Goal: Information Seeking & Learning: Learn about a topic

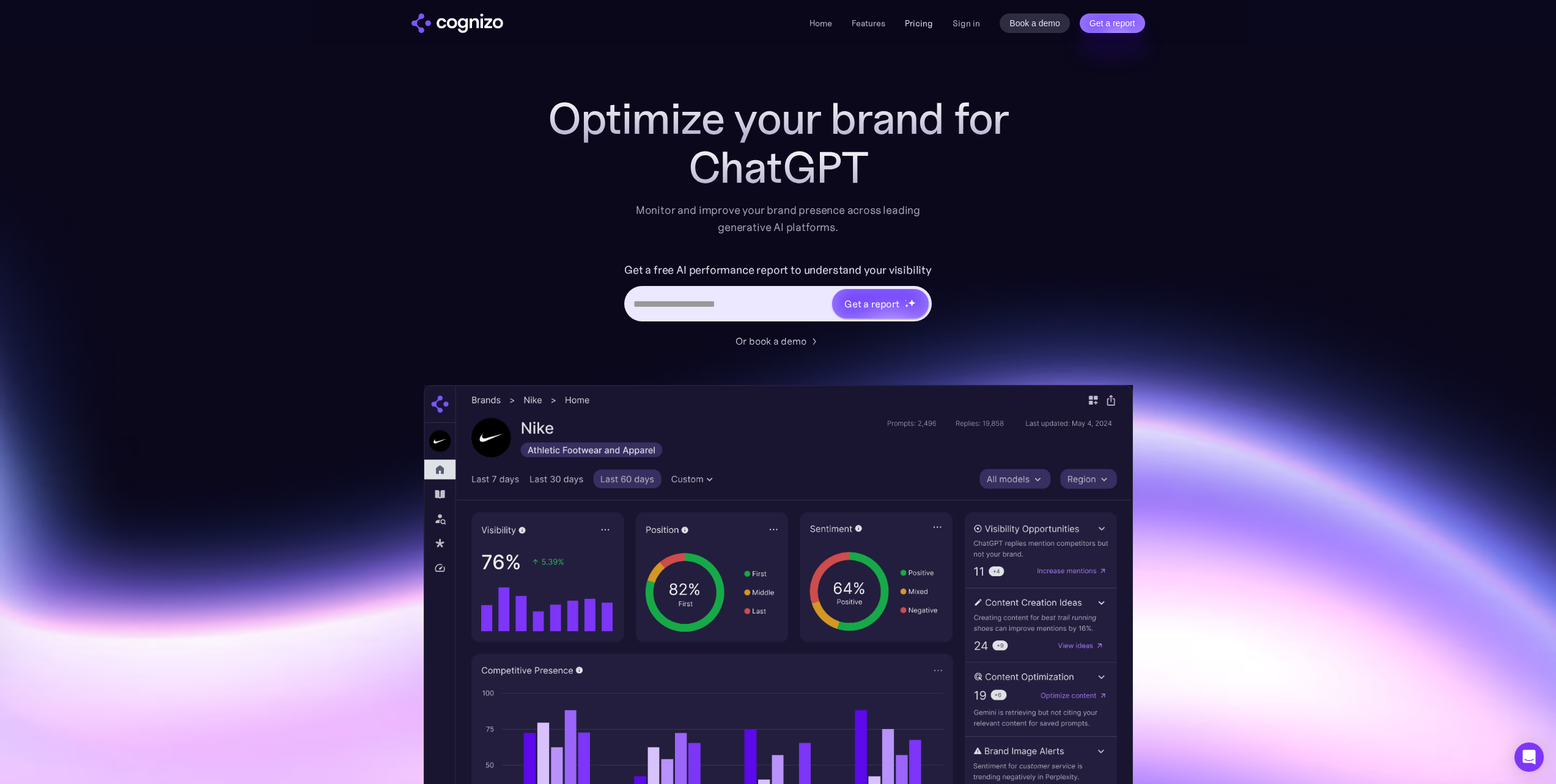
click at [927, 20] on link "Pricing" at bounding box center [918, 22] width 28 height 11
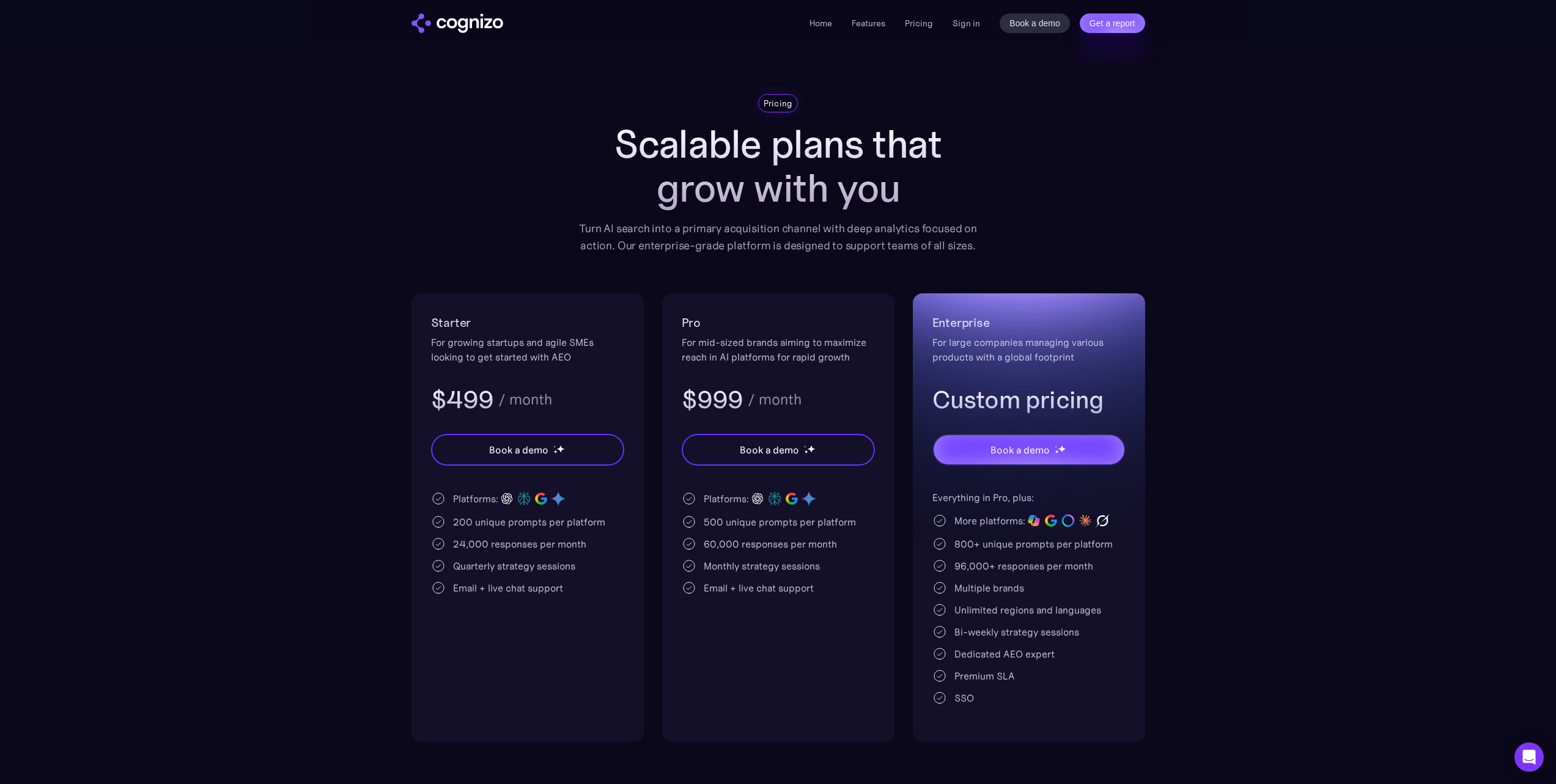
click at [470, 24] on img "home" at bounding box center [457, 23] width 92 height 19
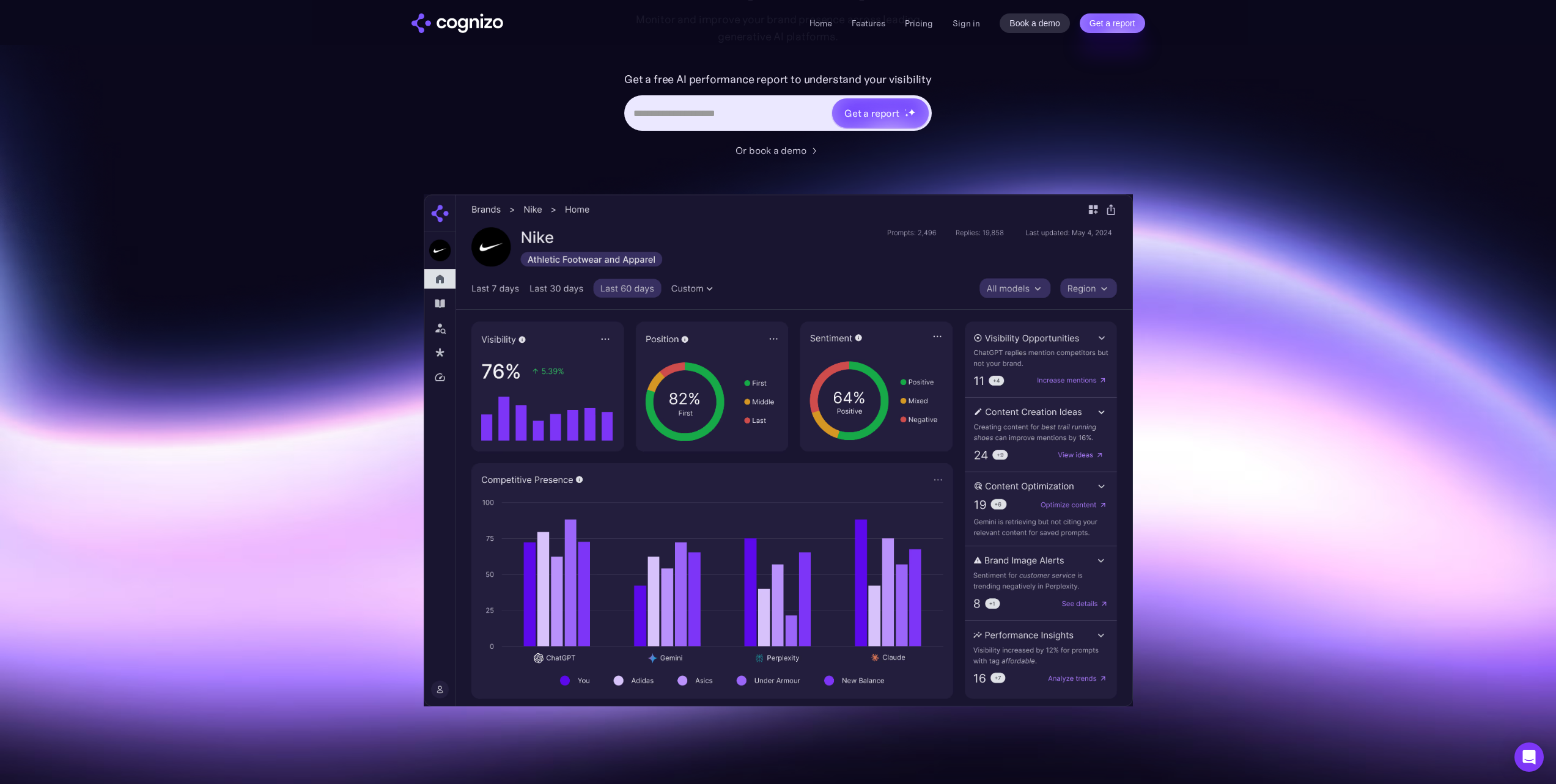
scroll to position [188, 0]
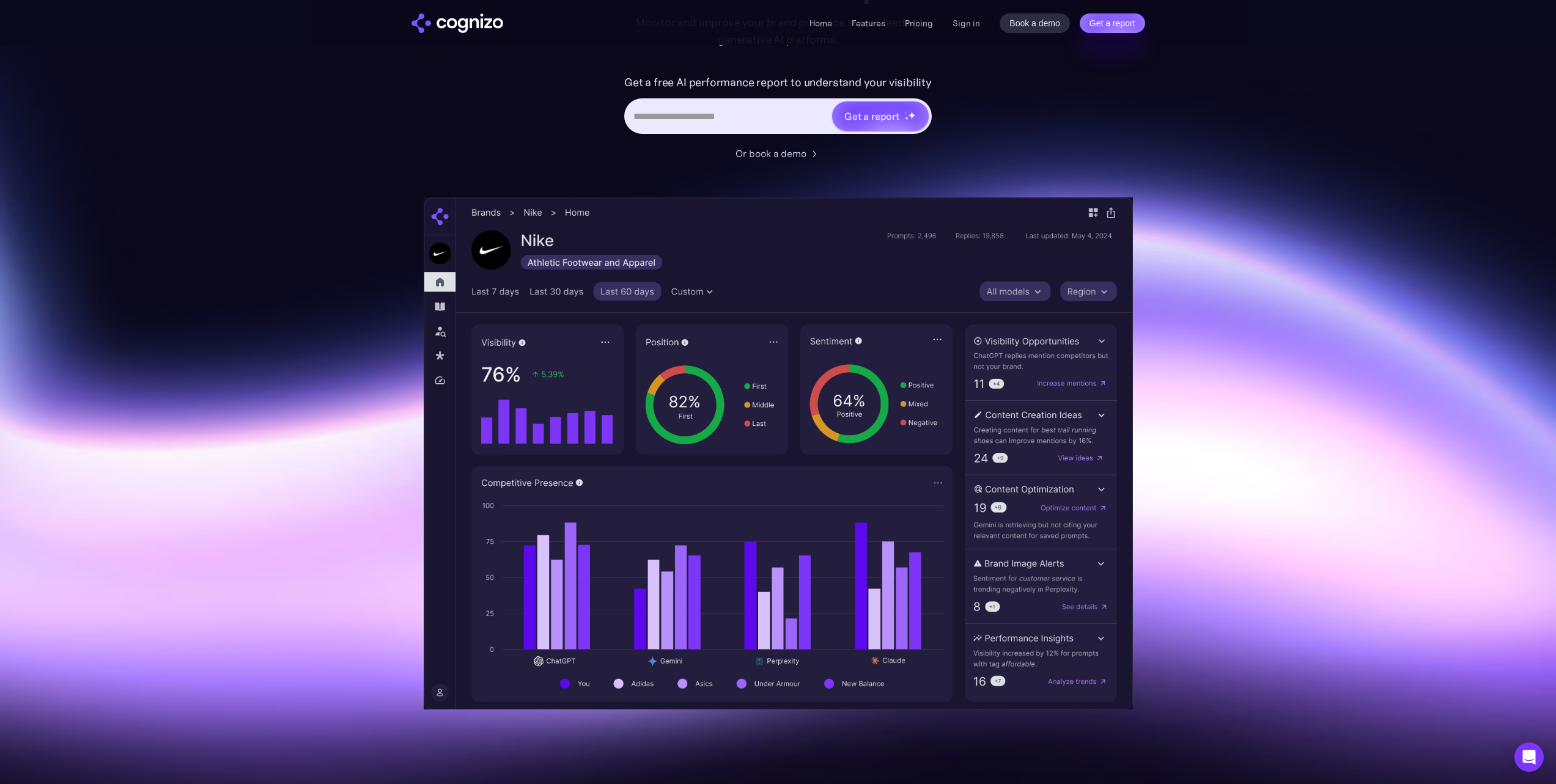
click at [356, 237] on section "Optimize your brand for Microsoft Copilot Monitor and improve your brand presen…" at bounding box center [778, 308] width 1556 height 803
click at [1296, 264] on section "Optimize your brand for ChatGPT Monitor and improve your brand presence across …" at bounding box center [778, 308] width 1556 height 803
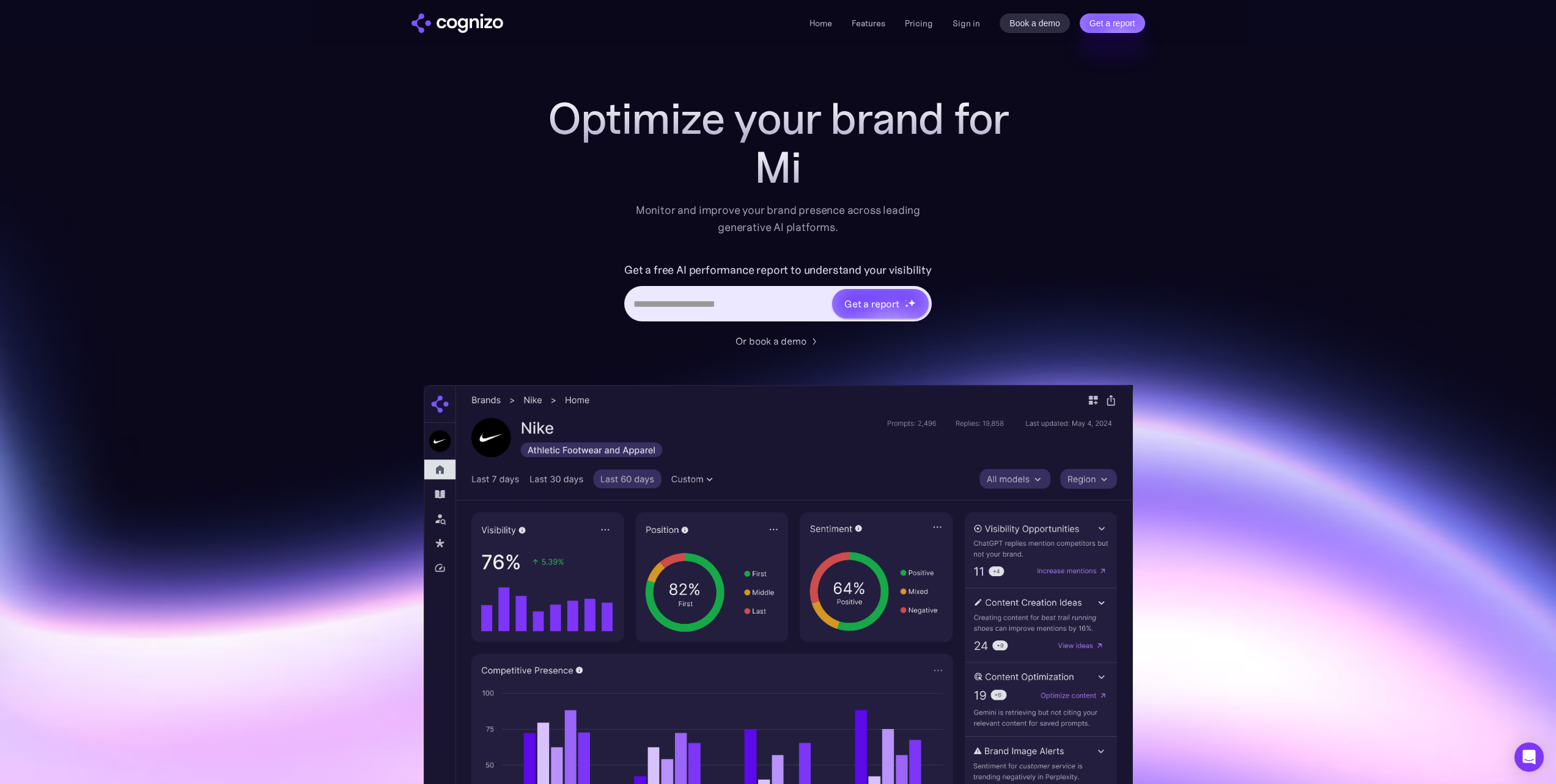
click at [297, 270] on section "Optimize your brand for Mi Monitor and improve your brand presence across leadi…" at bounding box center [778, 496] width 1556 height 803
